Goal: Task Accomplishment & Management: Use online tool/utility

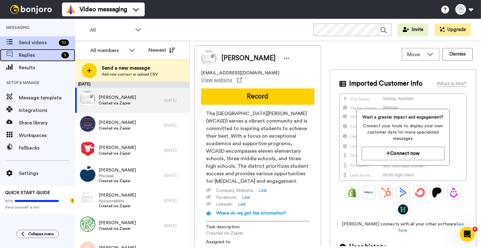
click at [40, 57] on span "Replies" at bounding box center [39, 55] width 40 height 8
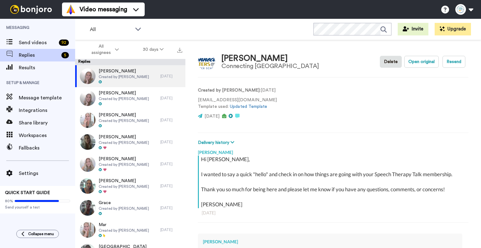
scroll to position [132, 0]
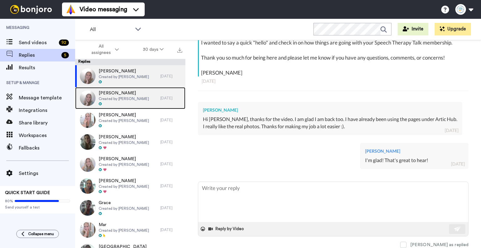
click at [120, 99] on span "Created by [PERSON_NAME]" at bounding box center [124, 98] width 50 height 5
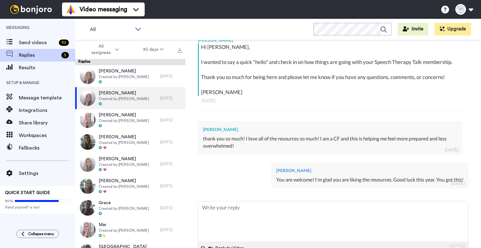
scroll to position [132, 0]
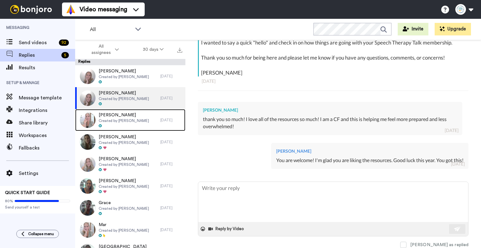
type textarea "x"
